Goal: Task Accomplishment & Management: Manage account settings

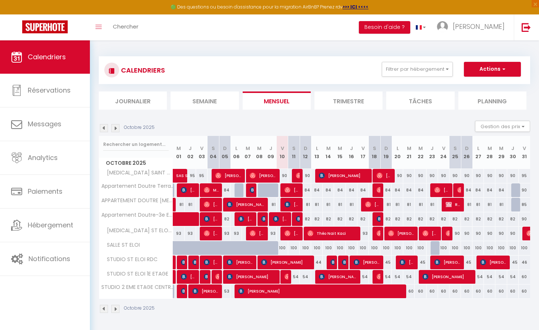
click at [259, 41] on div "CALENDRIERS Filtrer par hébergement Tous [MEDICAL_DATA] SAINT ELOI 2EME ETAGE A…" at bounding box center [314, 184] width 449 height 289
click at [257, 47] on div "CALENDRIERS Filtrer par hébergement Tous [MEDICAL_DATA] SAINT ELOI 2EME ETAGE A…" at bounding box center [314, 184] width 449 height 289
click at [446, 189] on span "[PERSON_NAME]" at bounding box center [441, 190] width 15 height 14
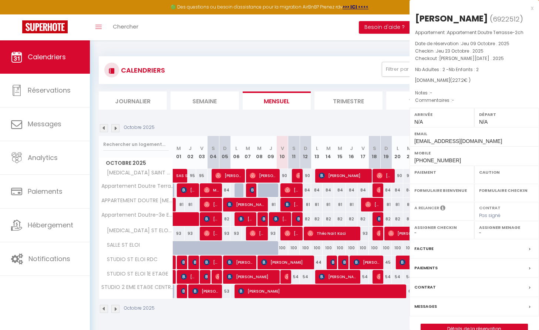
select select "OK"
select select "0"
select select "1"
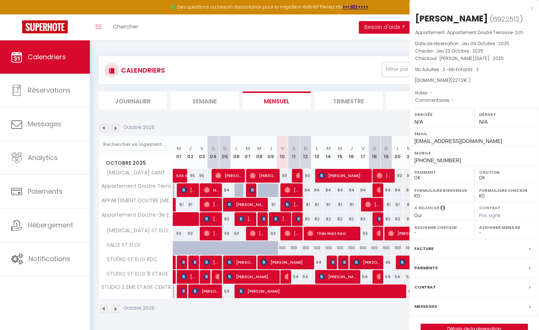
select select
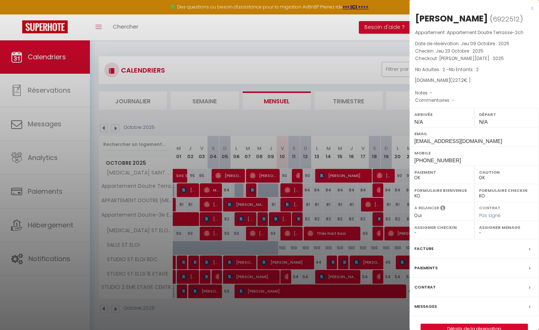
click at [334, 26] on div at bounding box center [269, 165] width 539 height 330
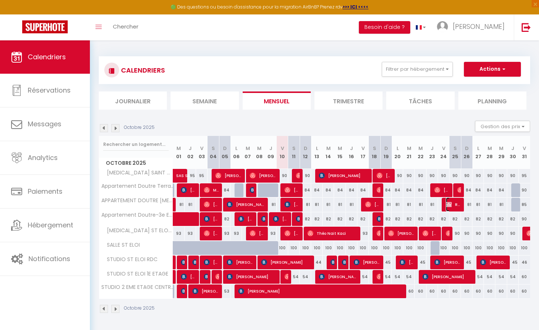
click at [451, 204] on img at bounding box center [449, 204] width 6 height 6
select select "KO"
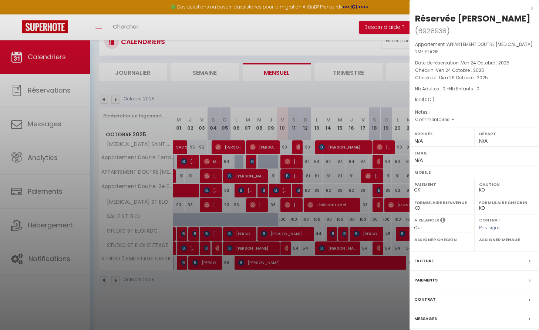
scroll to position [40, 0]
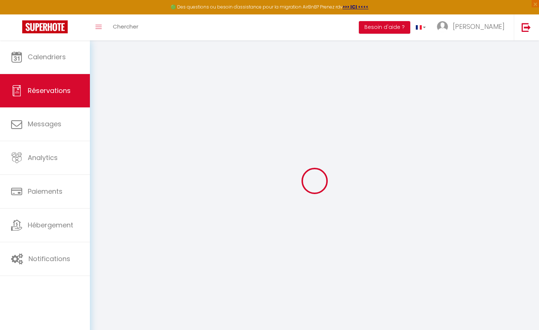
type input "Réservée"
type input "[PERSON_NAME]"
select select
select select "61211"
select select "1"
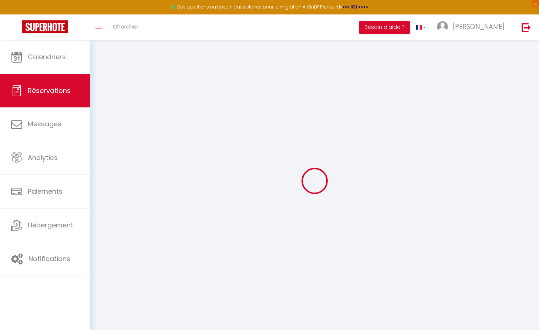
type input "Ven 24 Octobre 2025"
select select
type input "Dim 26 Octobre 2025"
select select
type input "0"
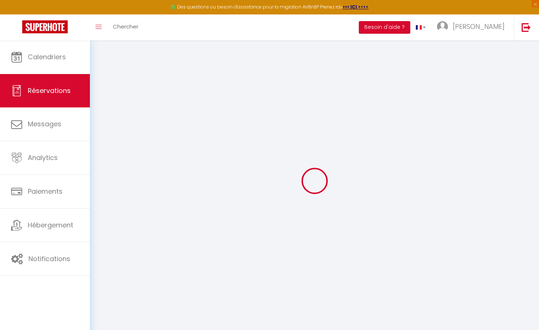
select select "12"
select select
checkbox input "false"
type input "0"
select select "73"
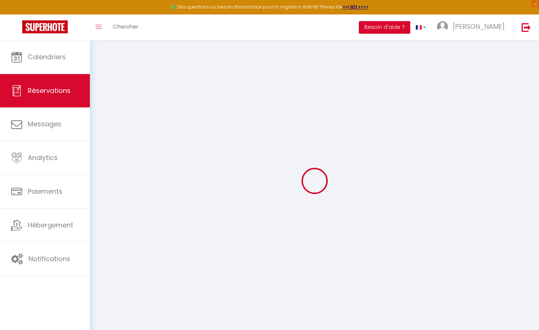
type input "0"
select select
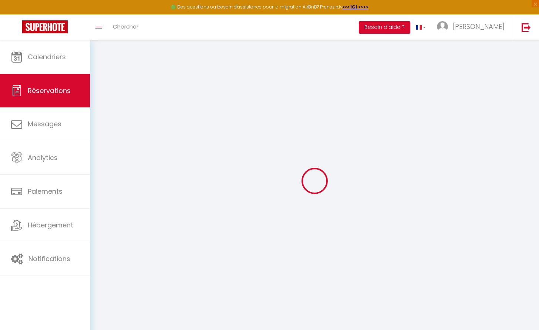
select select
select select "14"
checkbox input "false"
select select
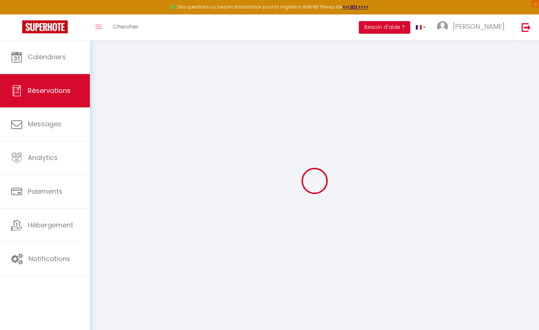
select select
checkbox input "false"
select select
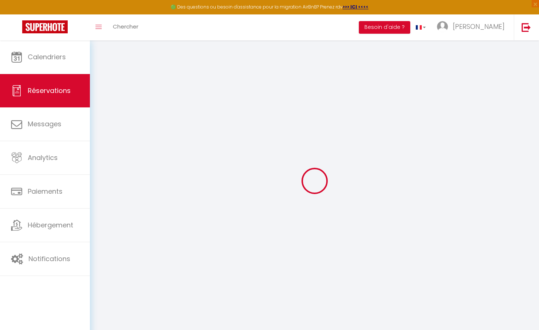
checkbox input "false"
select select
checkbox input "false"
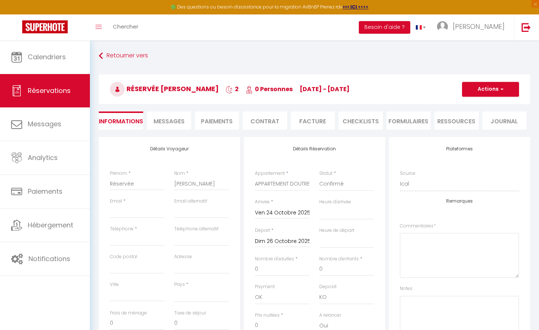
select select
checkbox input "false"
select select
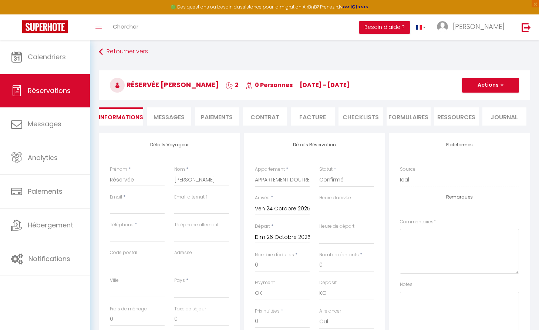
scroll to position [4, 0]
click at [166, 111] on li "Messages" at bounding box center [169, 116] width 44 height 18
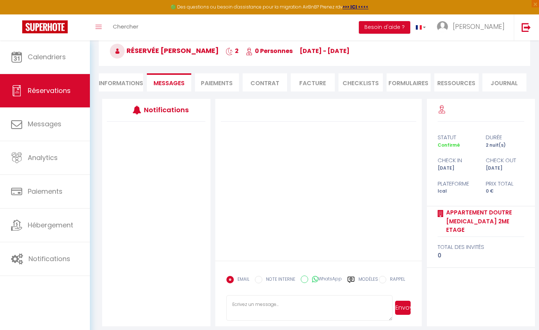
scroll to position [43, 0]
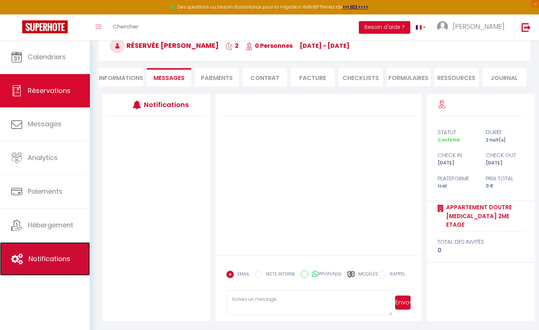
click at [43, 261] on span "Notifications" at bounding box center [49, 258] width 42 height 9
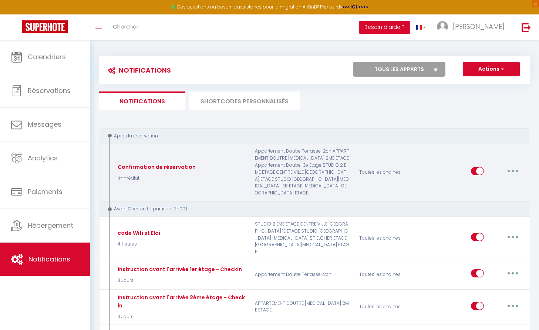
click at [513, 166] on button "button" at bounding box center [512, 171] width 21 height 12
click at [481, 185] on link "Editer" at bounding box center [493, 188] width 55 height 13
type input "Confirmation de réservation"
select select "Immédiat"
select select "if_booking_is_paid"
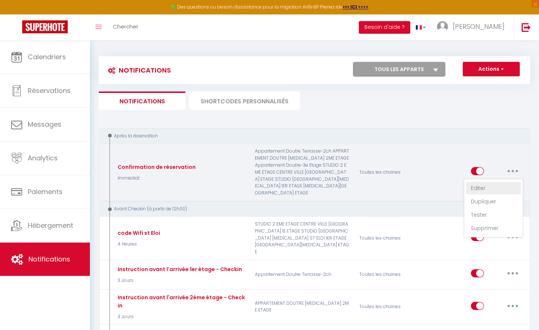
checkbox input "true"
checkbox input "false"
radio input "true"
type input "Merci pour votre réservation"
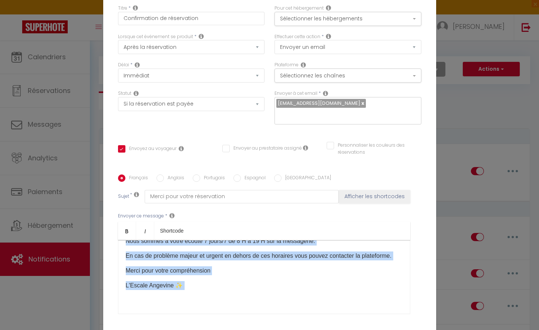
scroll to position [58, 0]
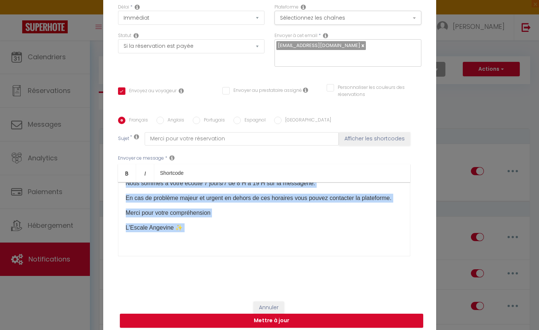
drag, startPoint x: 123, startPoint y: 244, endPoint x: 196, endPoint y: 236, distance: 73.3
click at [196, 236] on div "Bonjour [GUEST:FIRST_NAME] [GUEST:NAME] ​​Merci pour votre réservation ! Le log…" at bounding box center [264, 219] width 292 height 74
copy div "Bonjour [GUEST:FIRST_NAME] [GUEST:NAME] ​​Merci pour votre réservation ! Le log…"
click at [270, 303] on button "Annuler" at bounding box center [268, 307] width 31 height 13
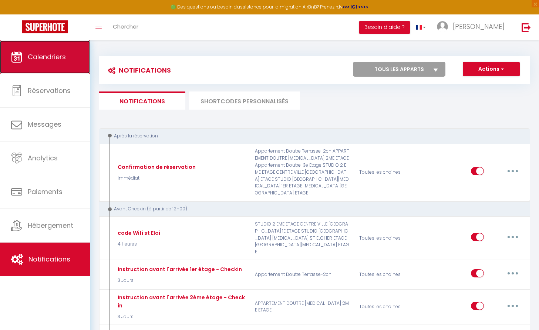
click at [44, 63] on link "Calendriers" at bounding box center [45, 56] width 90 height 33
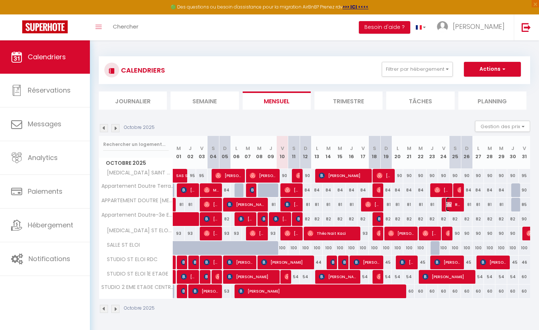
click at [453, 201] on span "Réservée [PERSON_NAME]" at bounding box center [453, 204] width 15 height 14
select select "OK"
select select "KO"
select select "0"
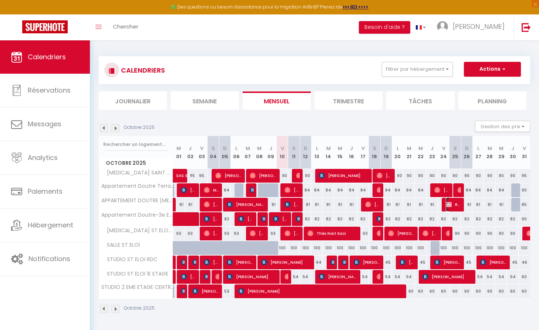
select select "1"
select select
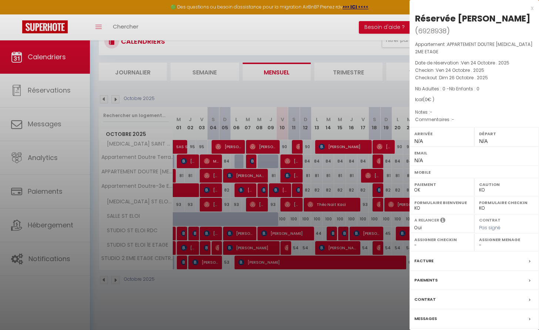
scroll to position [40, 0]
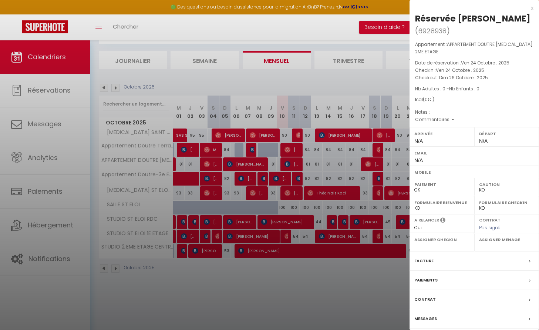
click at [442, 309] on div "Messages" at bounding box center [473, 318] width 129 height 19
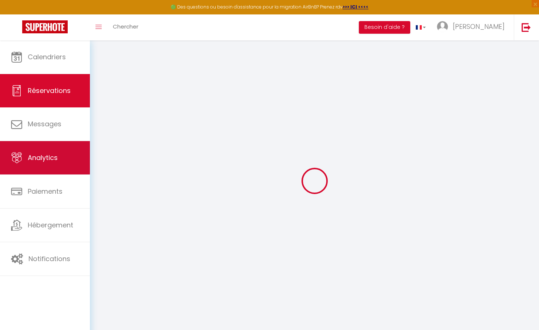
select select
checkbox input "false"
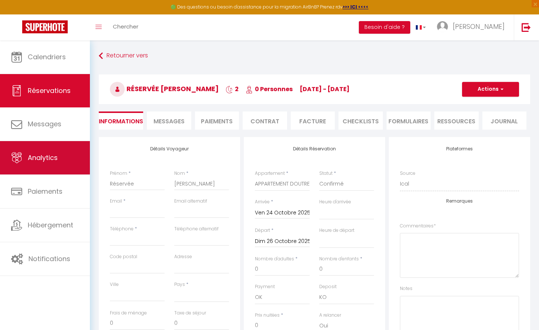
select select
checkbox input "false"
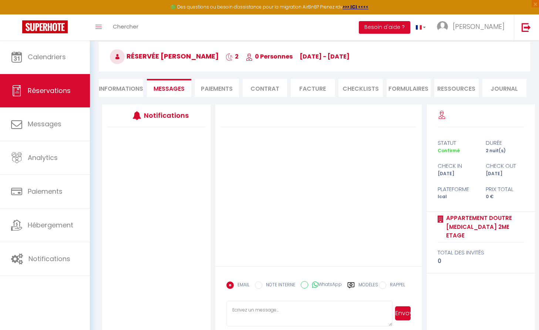
scroll to position [43, 0]
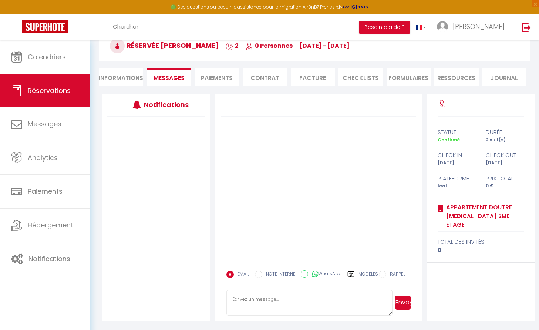
click at [258, 301] on textarea at bounding box center [309, 303] width 166 height 26
paste textarea "Bonjour [GUEST:FIRST_NAME] [GUEST:NAME] ​​Merci pour votre réservation ! Le log…"
drag, startPoint x: 322, startPoint y: 297, endPoint x: 250, endPoint y: 300, distance: 72.5
click at [250, 301] on textarea "Bonjour [GUEST:FIRST_NAME] [GUEST:NAME] ​​Merci pour votre réservation ! Le log…" at bounding box center [309, 303] width 166 height 26
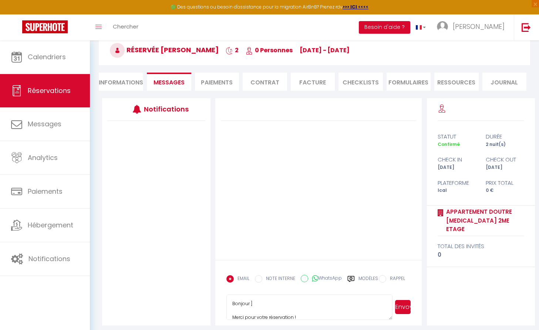
click at [256, 300] on textarea "Bonjour ] ​​Merci pour votre réservation ! Le logement bénéficie d’une entrée a…" at bounding box center [309, 307] width 166 height 26
type textarea "Bonjour [PERSON_NAME], ​​Merci pour votre réservation ! Le logement bénéficie d…"
click at [406, 308] on button "Envoyer" at bounding box center [403, 307] width 16 height 14
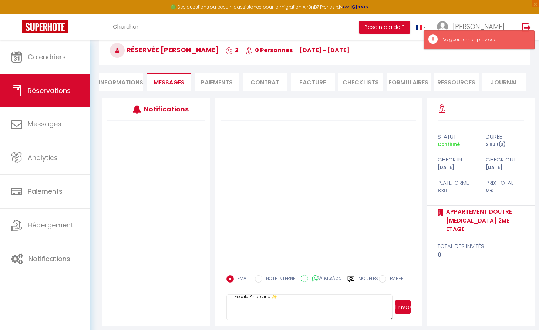
click at [404, 308] on button "Envoyer" at bounding box center [403, 307] width 16 height 14
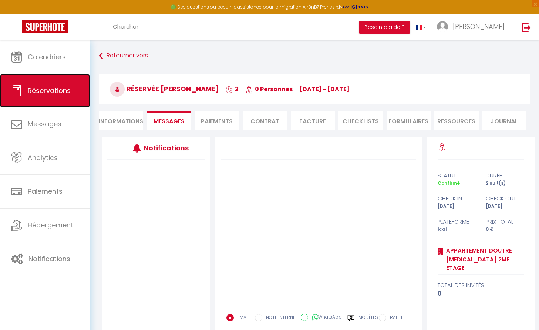
click at [49, 88] on span "Réservations" at bounding box center [49, 90] width 43 height 9
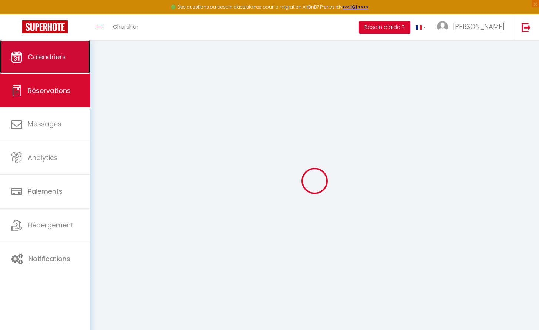
click at [37, 53] on span "Calendriers" at bounding box center [47, 56] width 38 height 9
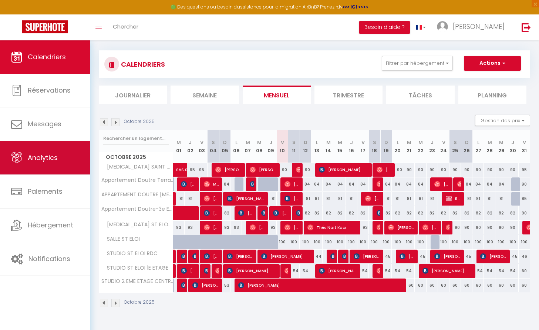
scroll to position [7, 0]
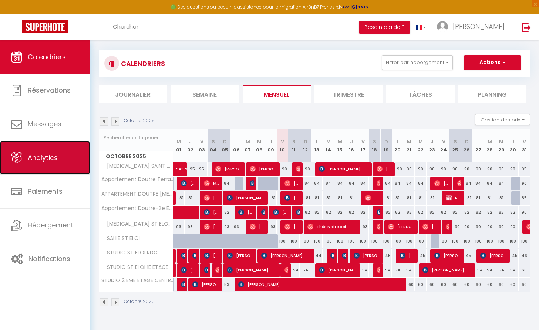
click at [41, 158] on span "Analytics" at bounding box center [43, 157] width 30 height 9
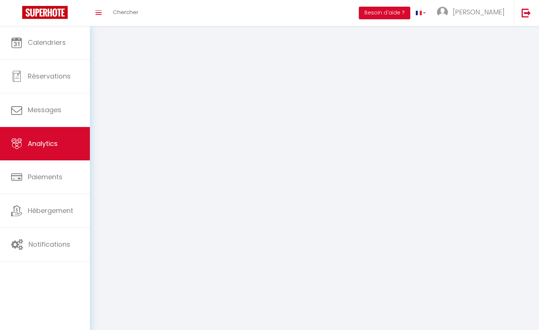
select select "2025"
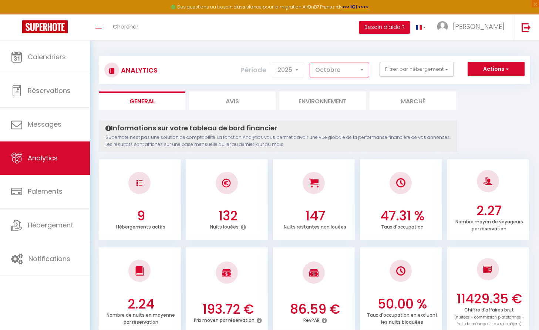
click at [360, 68] on select "[PERSON_NAME] Mars Avril Mai Juin Juillet Août Septembre Octobre Novembre Décem…" at bounding box center [340, 70] width 60 height 15
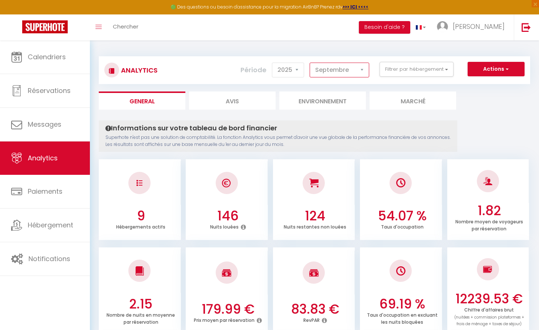
click at [364, 69] on select "[PERSON_NAME] Mars Avril Mai Juin Juillet Août Septembre Octobre Novembre Décem…" at bounding box center [340, 70] width 60 height 15
select select "10"
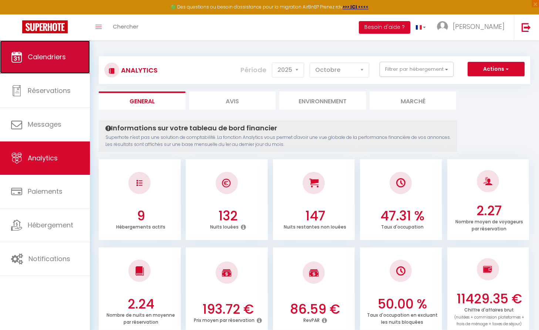
click at [57, 57] on span "Calendriers" at bounding box center [47, 56] width 38 height 9
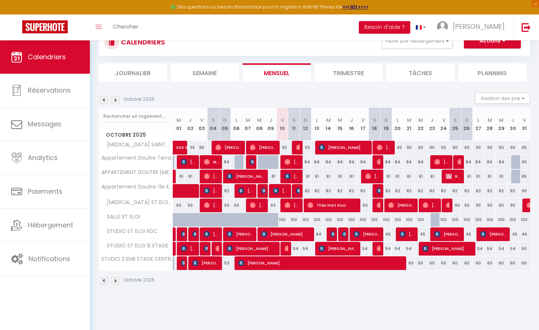
scroll to position [40, 0]
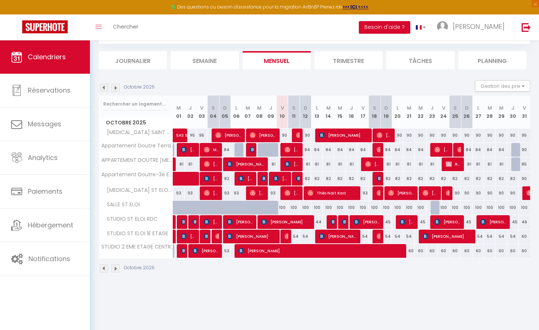
click at [118, 87] on img at bounding box center [115, 88] width 8 height 8
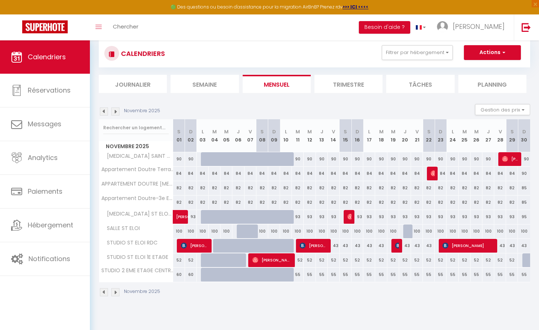
scroll to position [0, 0]
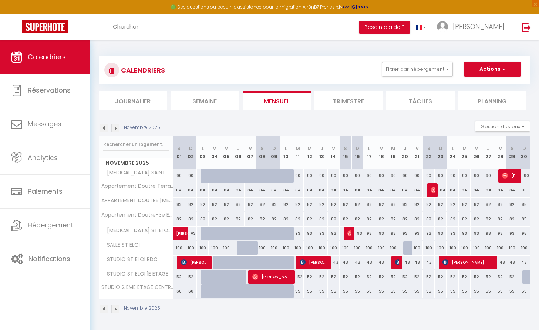
click at [115, 128] on img at bounding box center [115, 128] width 8 height 8
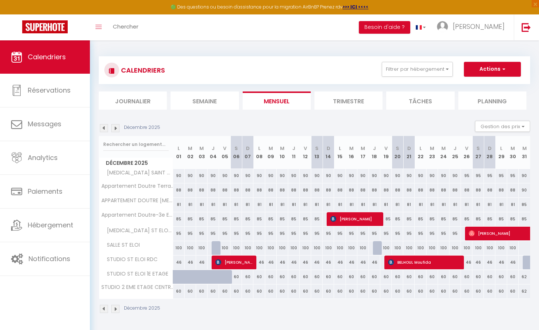
click at [106, 127] on img at bounding box center [104, 128] width 8 height 8
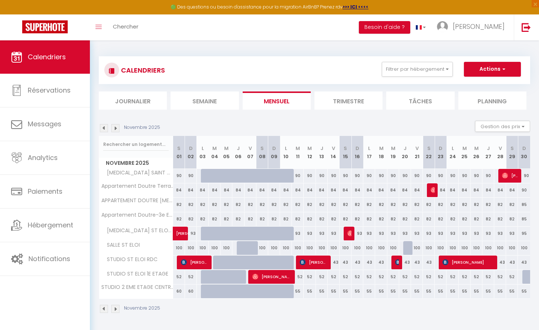
click at [106, 127] on img at bounding box center [104, 128] width 8 height 8
